Goal: Find specific page/section: Find specific page/section

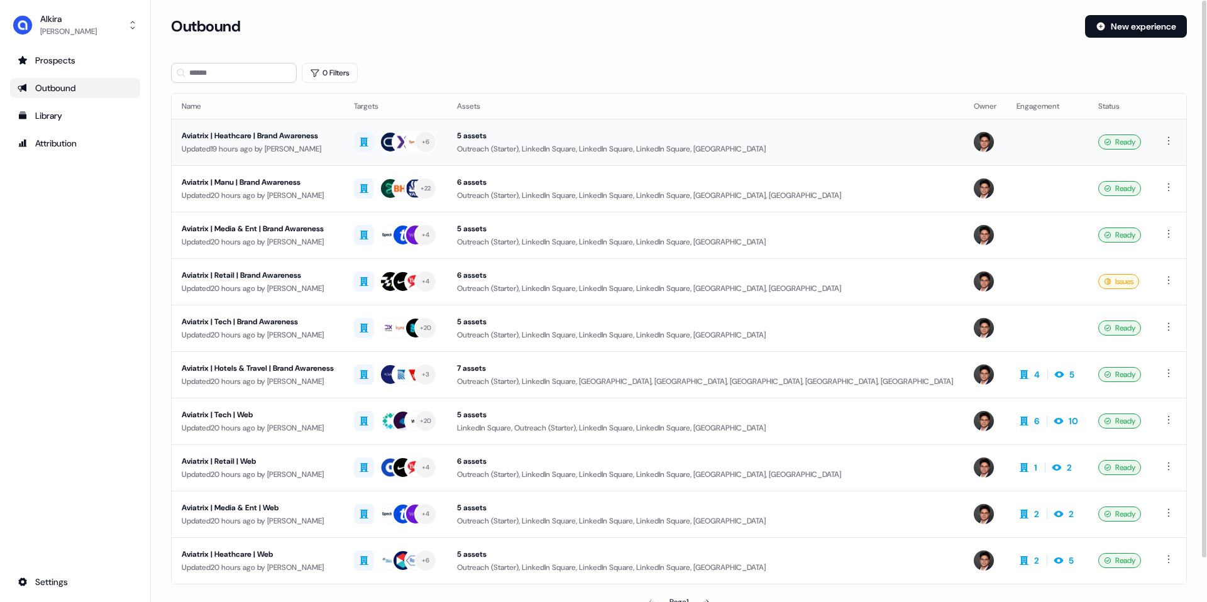
click at [437, 143] on div "+ 6" at bounding box center [425, 142] width 23 height 23
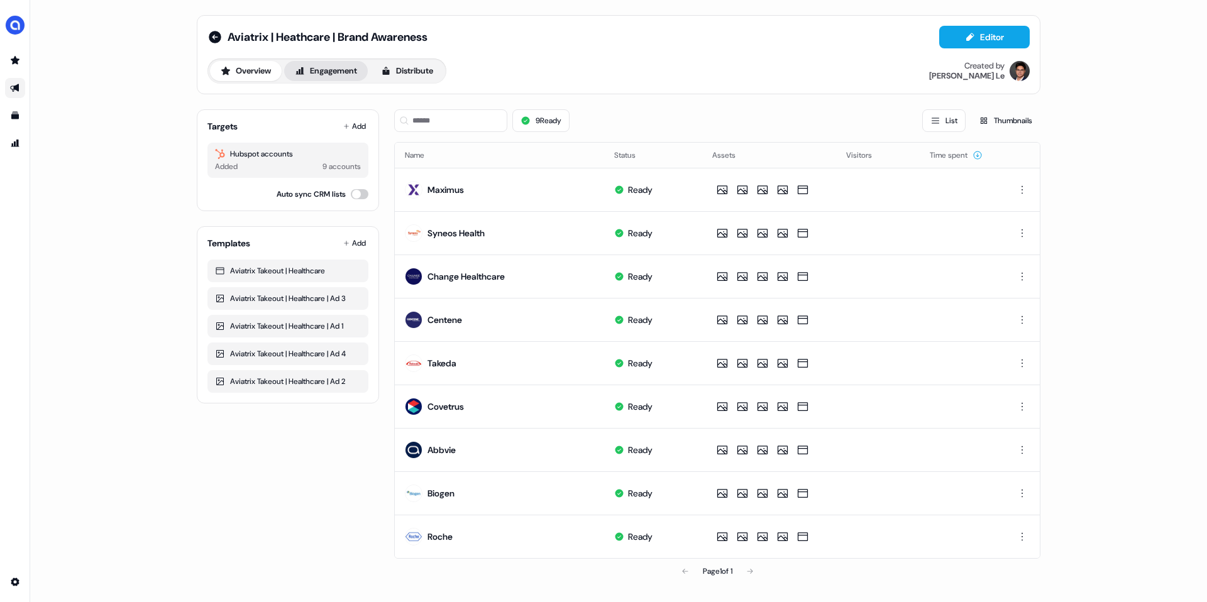
click at [329, 68] on button "Engagement" at bounding box center [326, 71] width 84 height 20
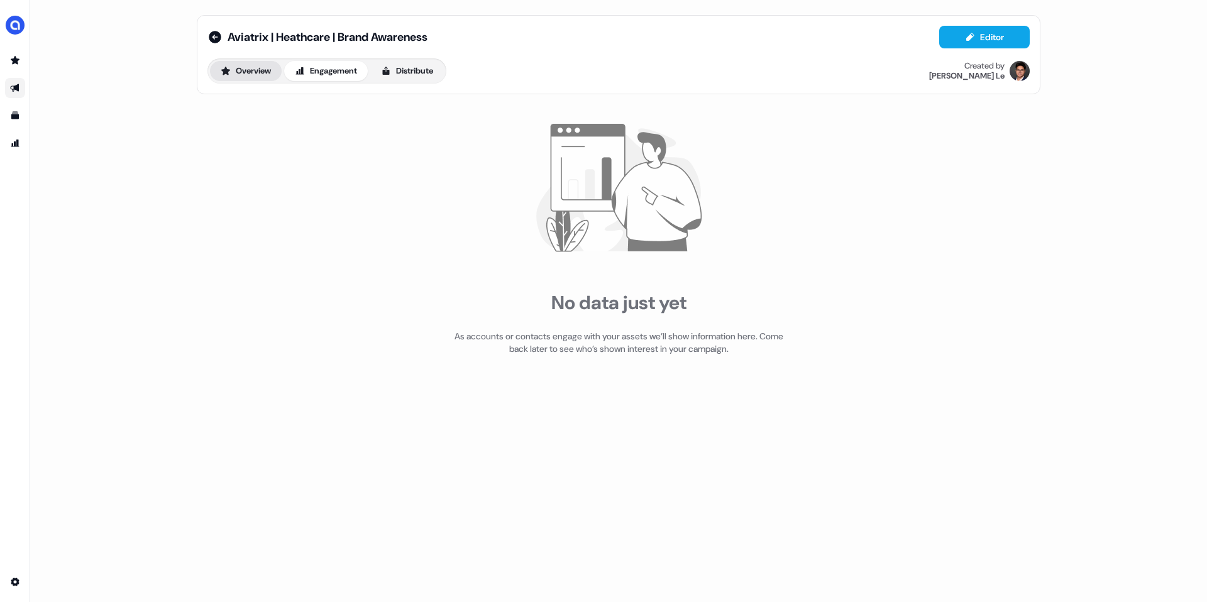
click at [246, 70] on button "Overview" at bounding box center [246, 71] width 72 height 20
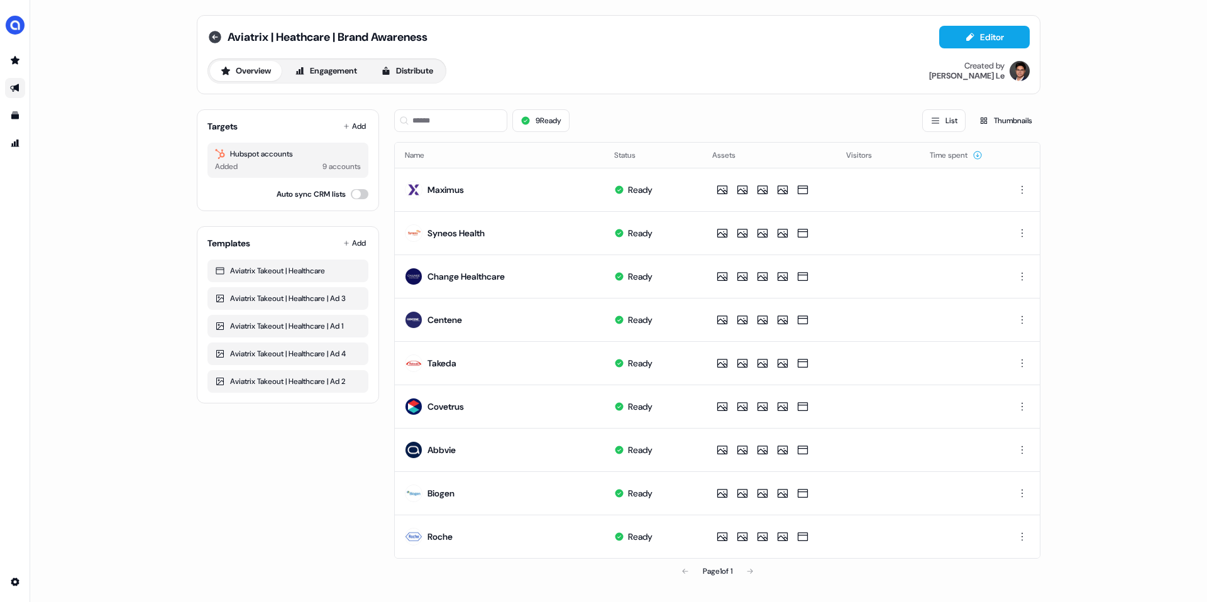
click at [216, 36] on icon at bounding box center [215, 37] width 13 height 13
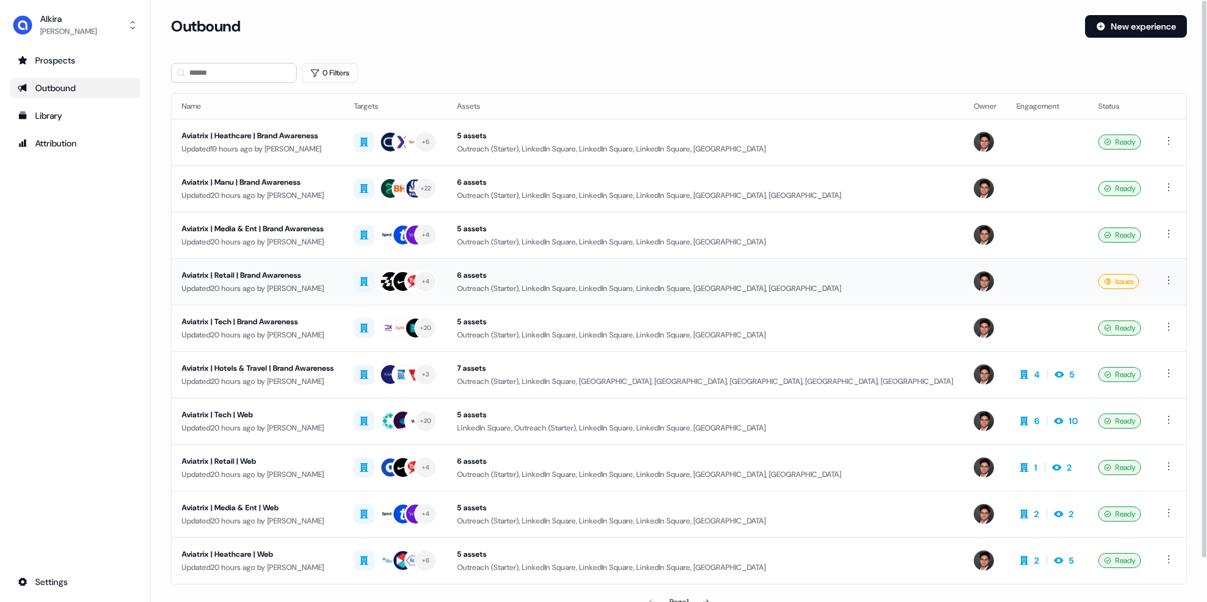
click at [260, 273] on div "Aviatrix | Retail | Brand Awareness" at bounding box center [258, 275] width 152 height 13
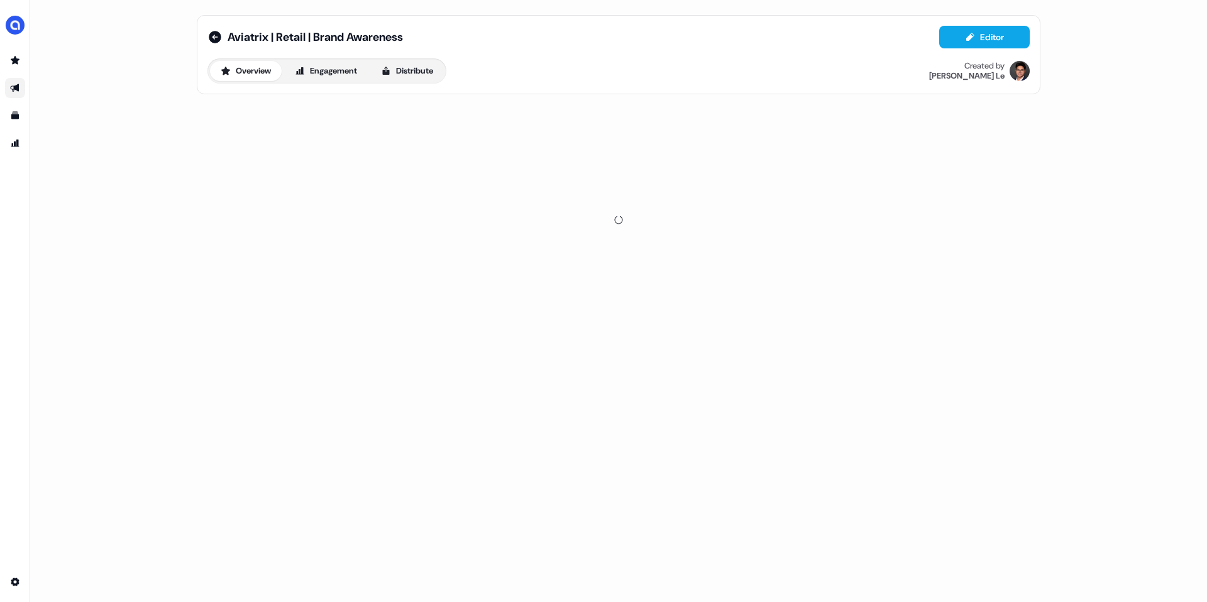
click at [337, 81] on div "Overview Engagement Distribute" at bounding box center [326, 70] width 239 height 25
click at [341, 74] on button "Engagement" at bounding box center [326, 71] width 84 height 20
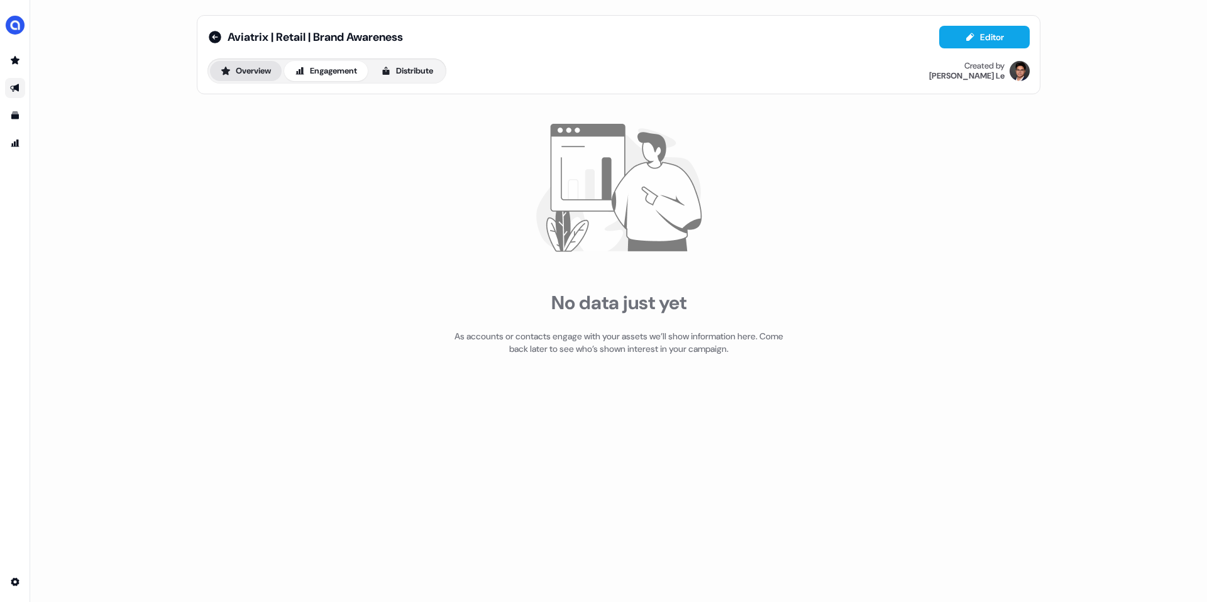
click at [243, 73] on button "Overview" at bounding box center [246, 71] width 72 height 20
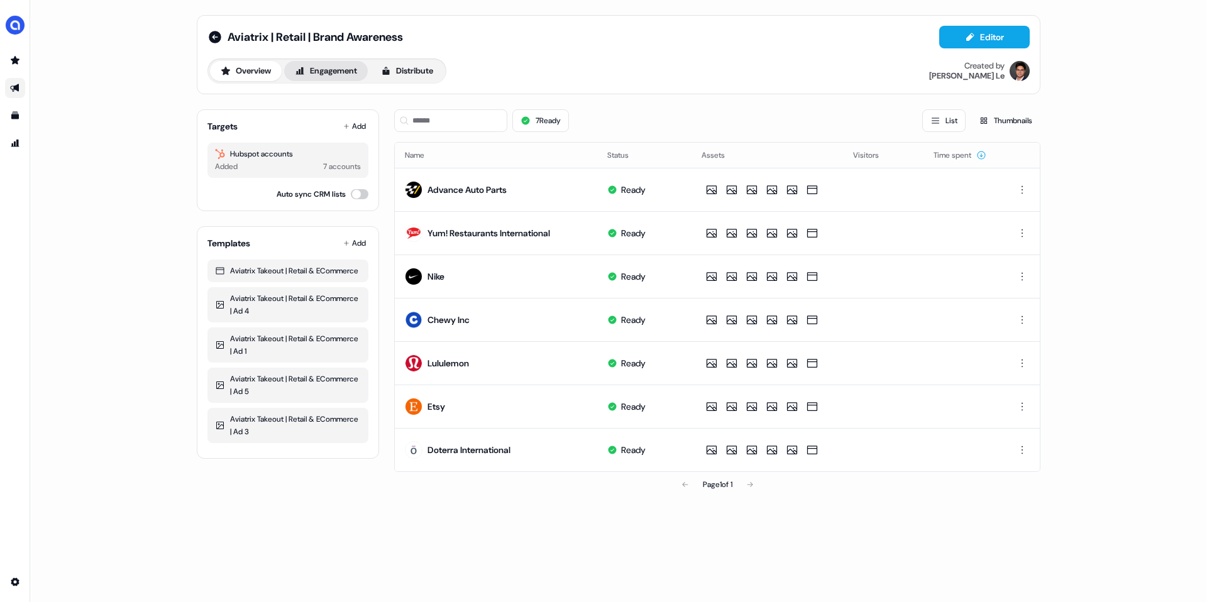
click at [336, 80] on button "Engagement" at bounding box center [326, 71] width 84 height 20
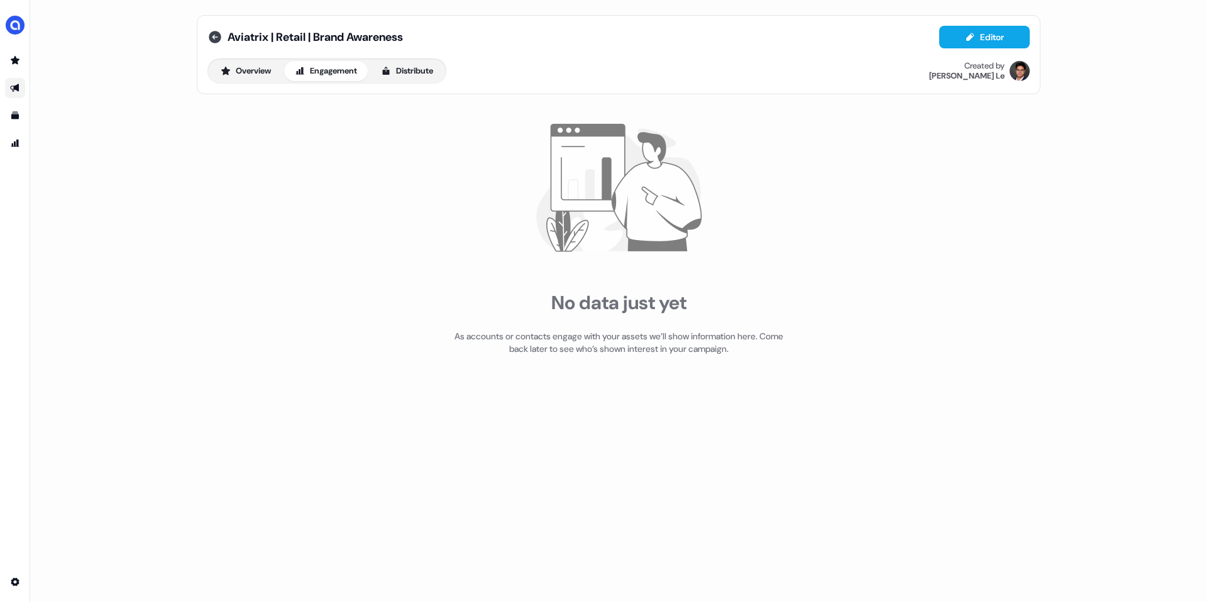
click at [215, 33] on icon at bounding box center [215, 37] width 13 height 13
